Goal: Information Seeking & Learning: Learn about a topic

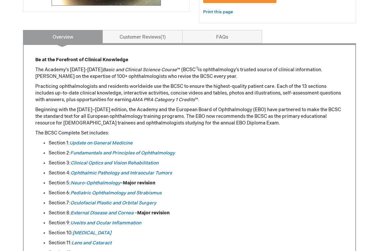
scroll to position [256, 0]
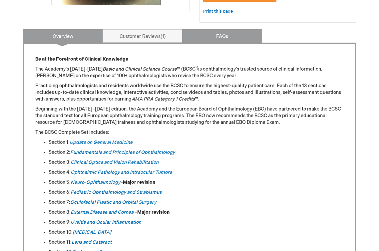
click at [234, 40] on link "FAQs" at bounding box center [222, 35] width 80 height 13
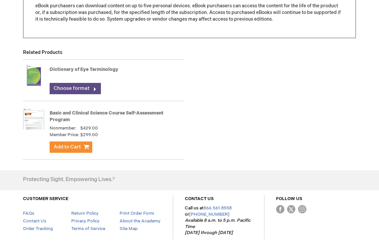
scroll to position [344, 0]
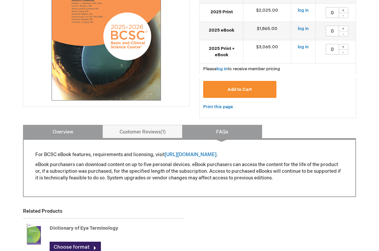
click at [66, 132] on link "Overview" at bounding box center [63, 131] width 80 height 13
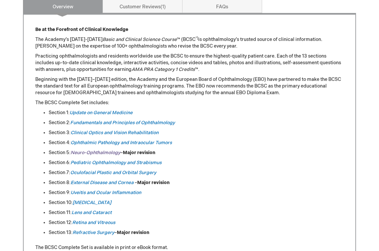
click at [91, 153] on em "Neuro-Ophthalmology" at bounding box center [96, 153] width 50 height 6
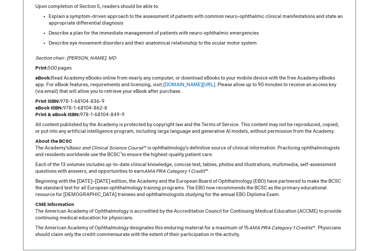
scroll to position [512, 0]
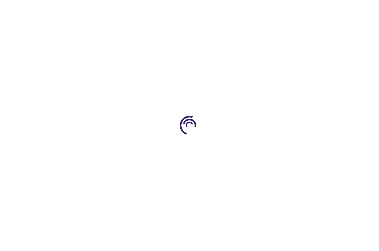
scroll to position [286, 0]
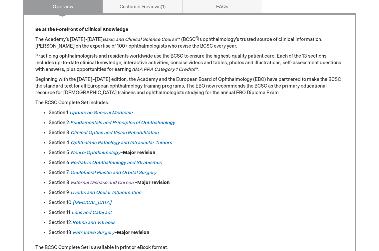
click at [98, 184] on em "External Disease and Cornea" at bounding box center [102, 183] width 63 height 6
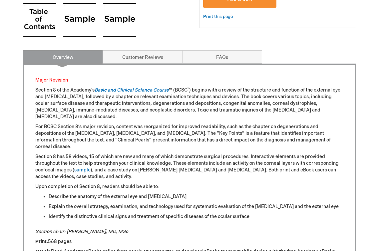
scroll to position [279, 0]
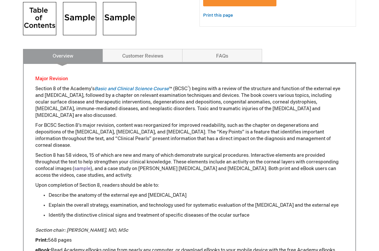
click at [89, 166] on link "sample" at bounding box center [82, 169] width 16 height 6
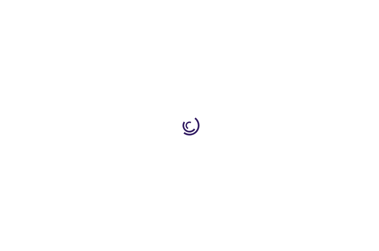
type input "0"
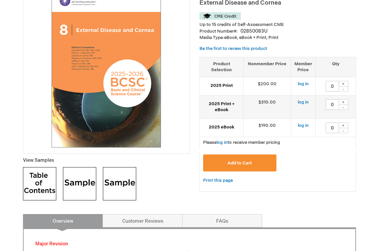
scroll to position [98, 0]
